Goal: Information Seeking & Learning: Learn about a topic

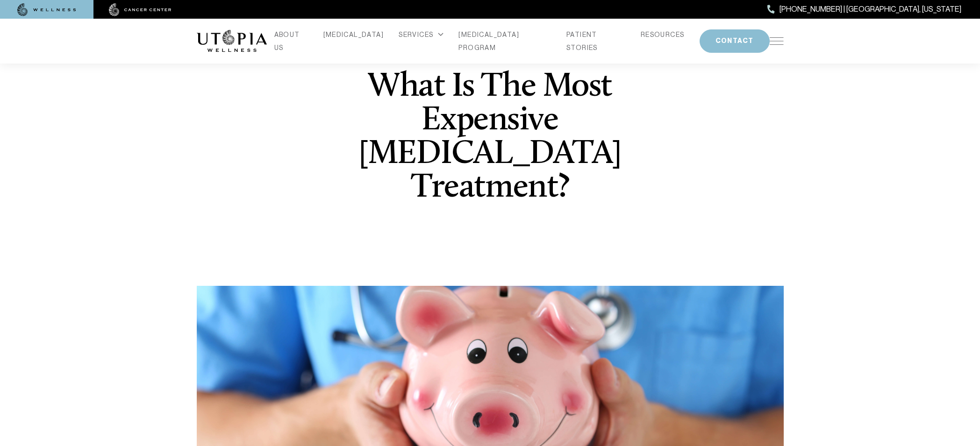
scroll to position [31, 0]
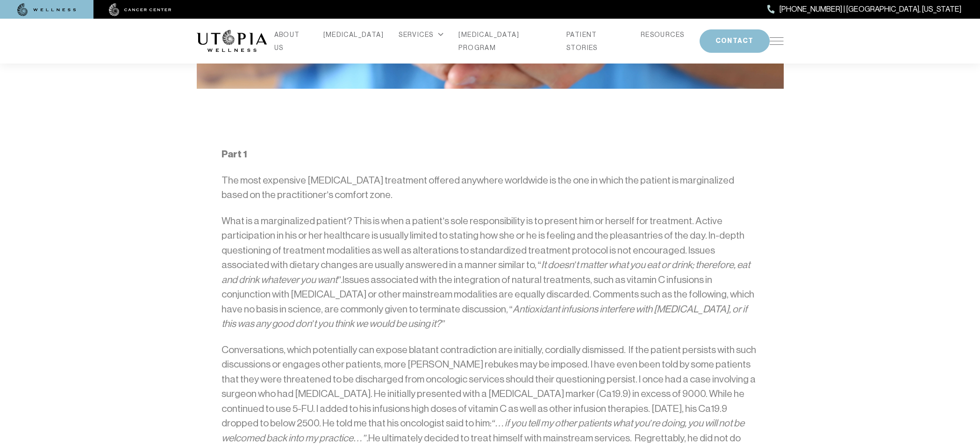
scroll to position [1701, 0]
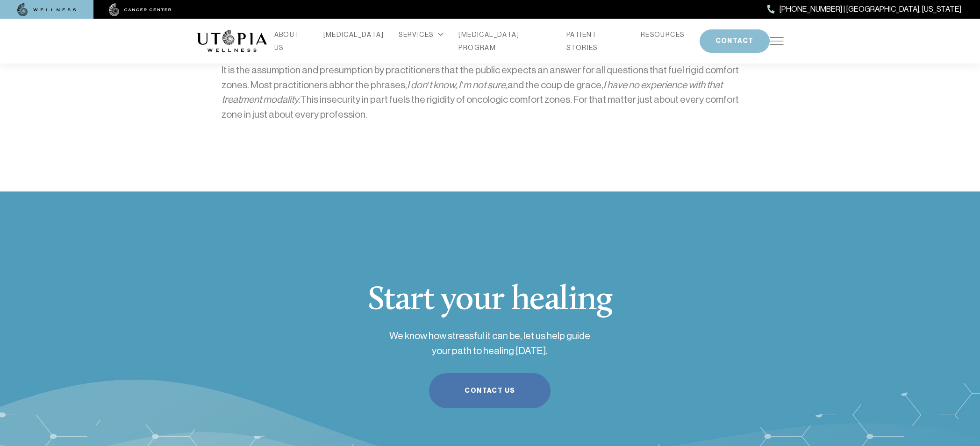
click at [234, 275] on div "Start your healing We know how stressful it can be, let us help guide your path…" at bounding box center [490, 346] width 598 height 169
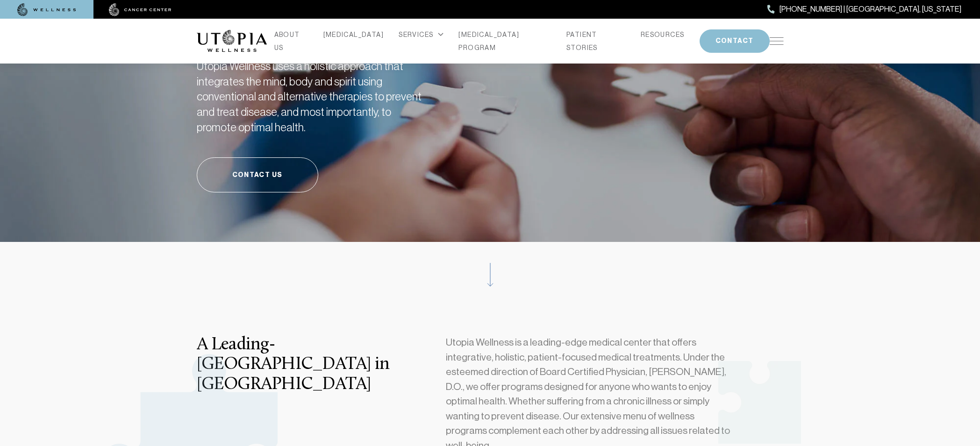
scroll to position [139, 0]
